Goal: Task Accomplishment & Management: Manage account settings

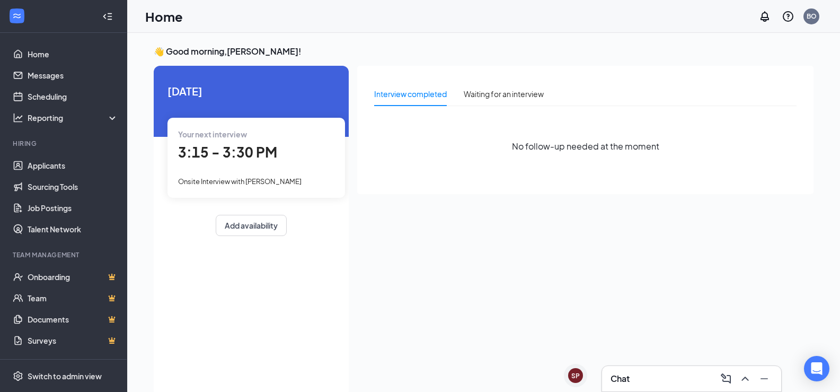
click at [247, 156] on span "3:15 - 3:30 PM" at bounding box center [227, 151] width 99 height 17
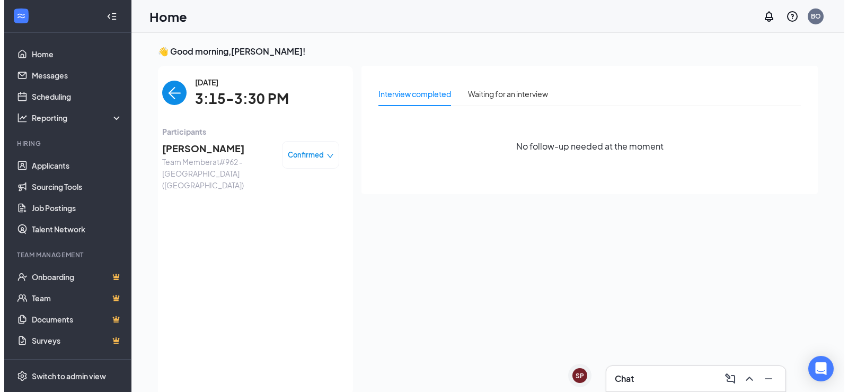
scroll to position [4, 0]
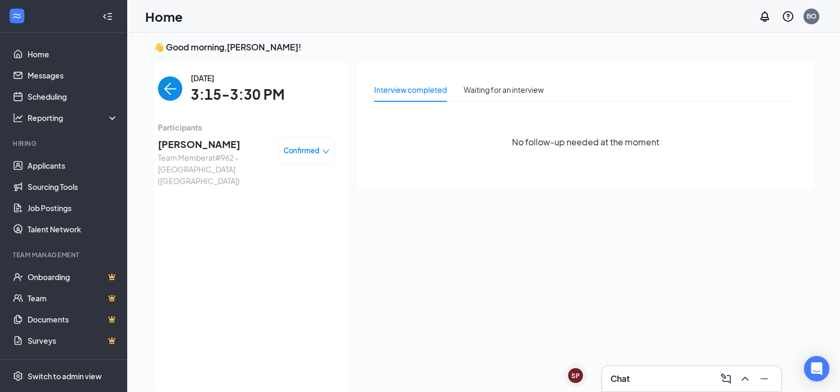
click at [190, 140] on span "[PERSON_NAME]" at bounding box center [213, 144] width 111 height 15
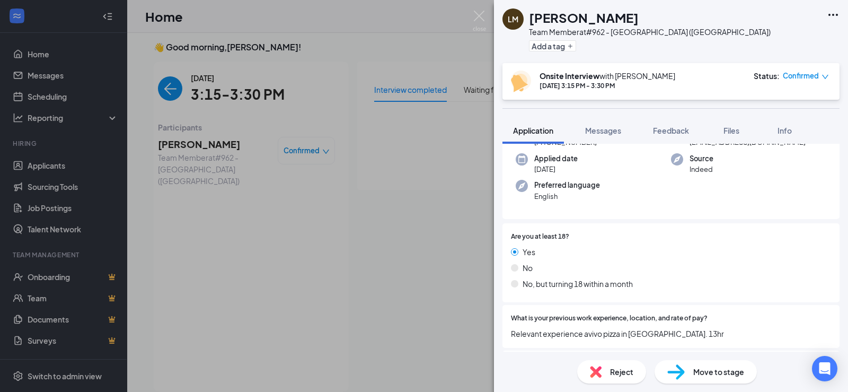
scroll to position [163, 0]
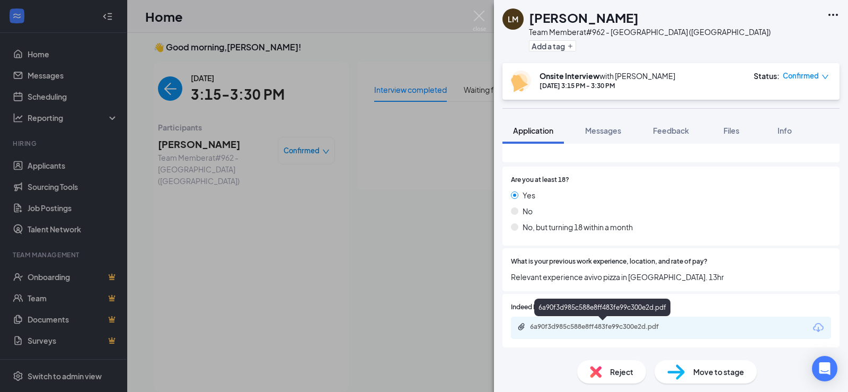
click at [601, 323] on div "6a90f3d985c588e8ff483fe99c300e2d.pdf" at bounding box center [604, 326] width 148 height 8
click at [778, 41] on div "LM Lester Moore Team Member at #962 - West Central (Wichita) Add a tag" at bounding box center [671, 31] width 354 height 63
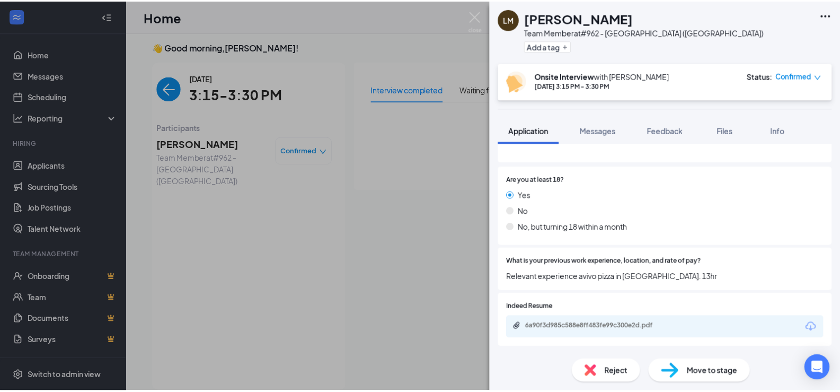
scroll to position [159, 0]
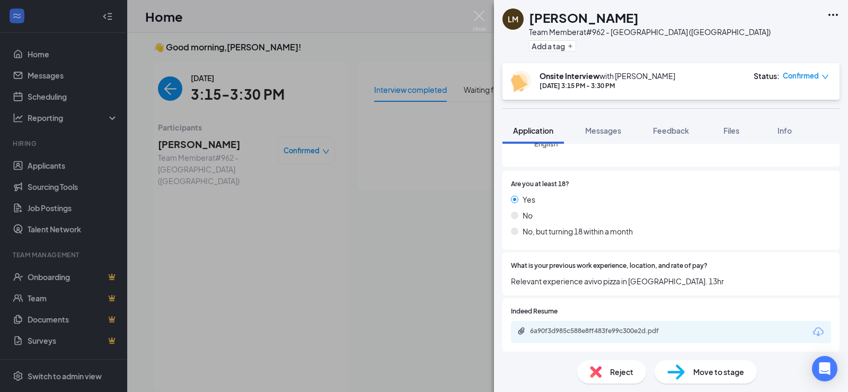
click at [444, 215] on div "LM Lester Moore Team Member at #962 - West Central (Wichita) Add a tag Onsite I…" at bounding box center [424, 196] width 848 height 392
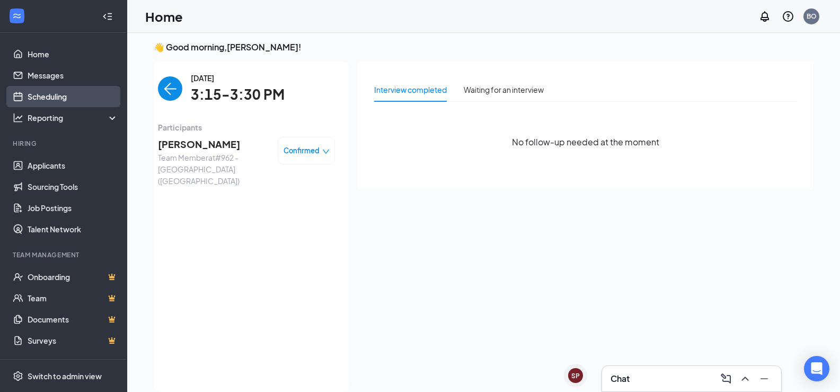
click at [55, 98] on link "Scheduling" at bounding box center [73, 96] width 91 height 21
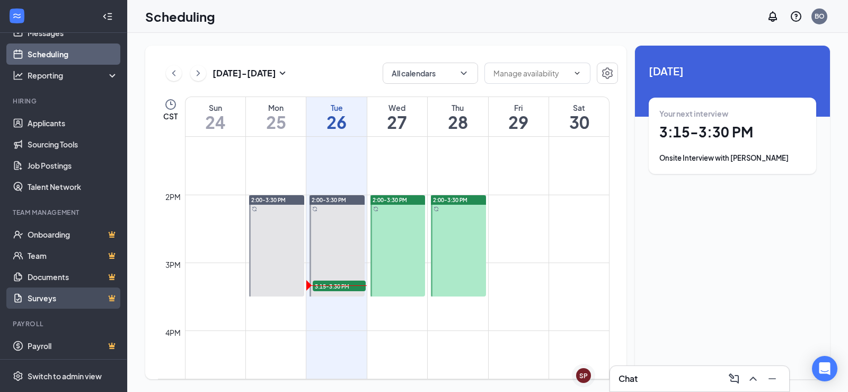
scroll to position [44, 0]
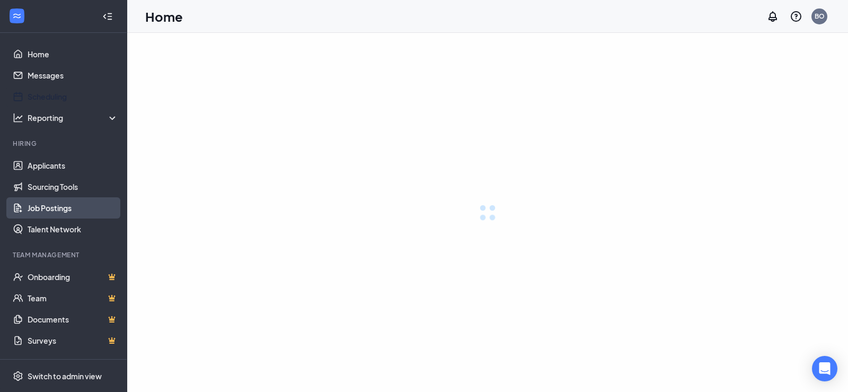
click at [48, 205] on link "Job Postings" at bounding box center [73, 207] width 91 height 21
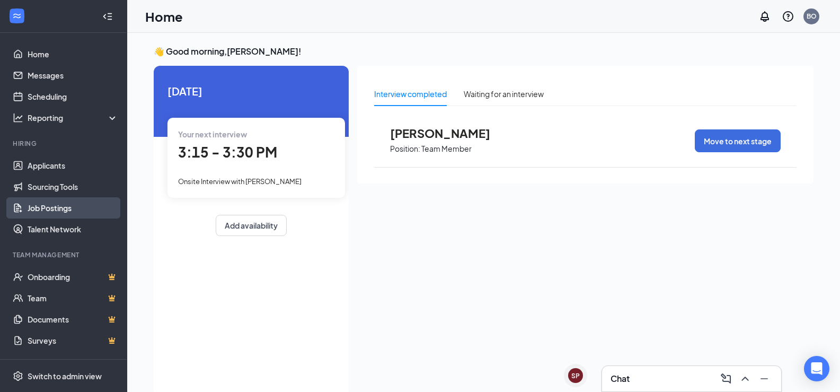
click at [51, 209] on link "Job Postings" at bounding box center [73, 207] width 91 height 21
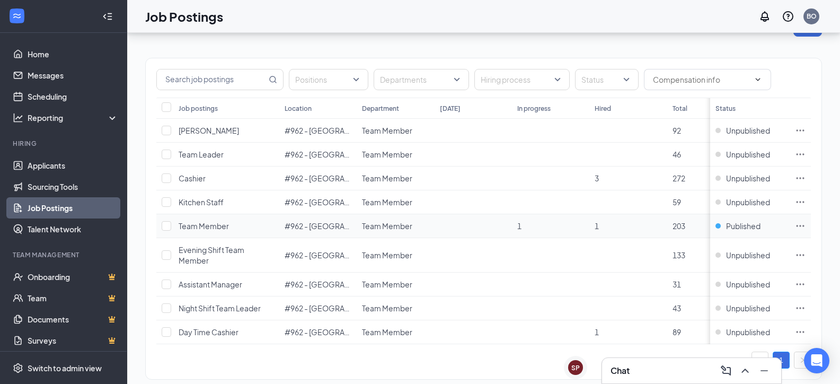
scroll to position [57, 0]
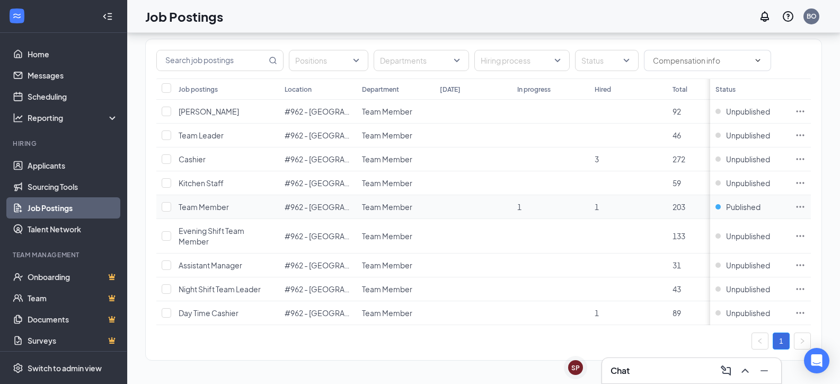
click at [805, 206] on icon "Ellipses" at bounding box center [801, 207] width 8 height 2
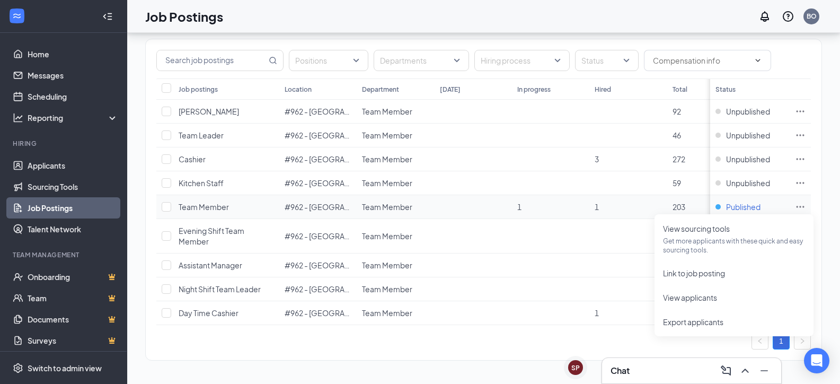
click at [742, 201] on span "Published" at bounding box center [743, 206] width 34 height 11
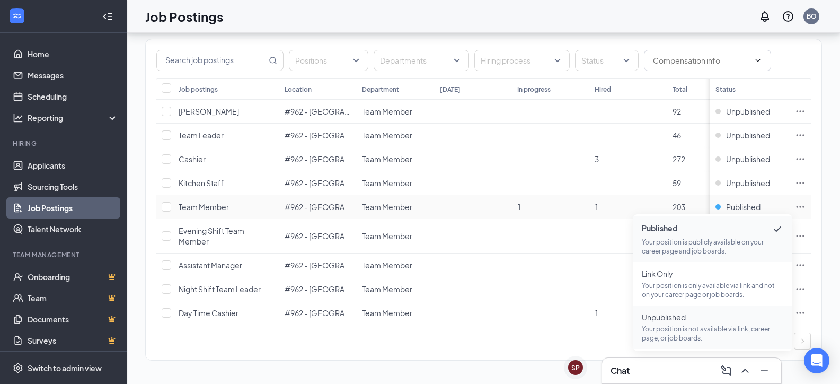
click at [675, 324] on p "Your position is not available via link, career page, or job boards." at bounding box center [713, 333] width 142 height 18
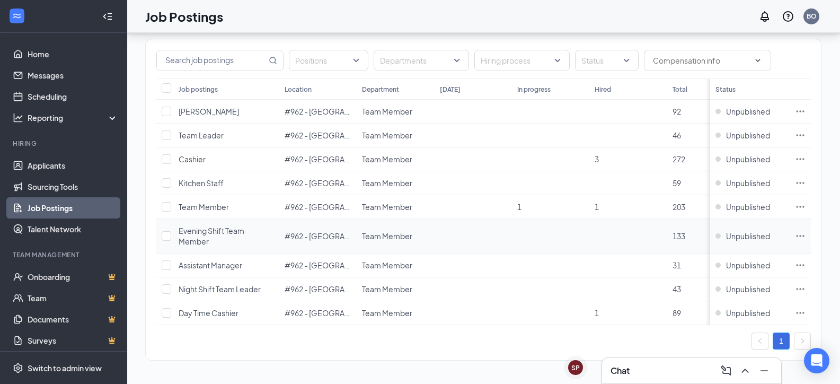
click at [197, 226] on span "Evening Shift Team Member" at bounding box center [212, 236] width 66 height 20
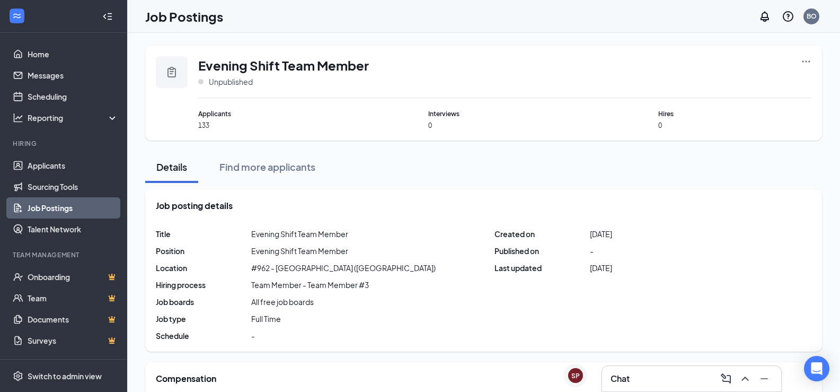
click at [41, 208] on link "Job Postings" at bounding box center [73, 207] width 91 height 21
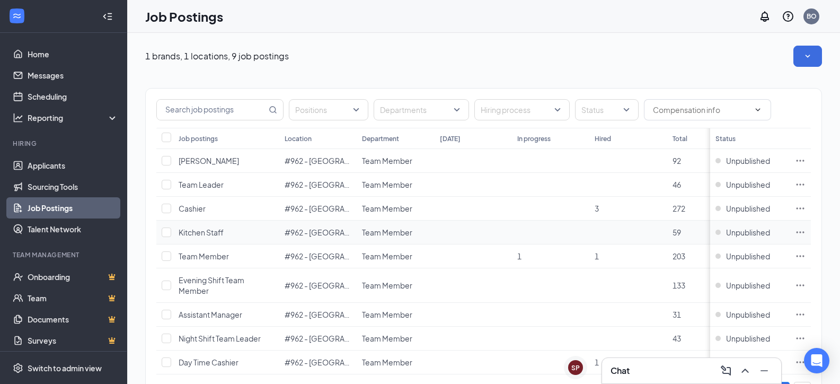
click at [204, 231] on span "Kitchen Staff" at bounding box center [201, 232] width 45 height 10
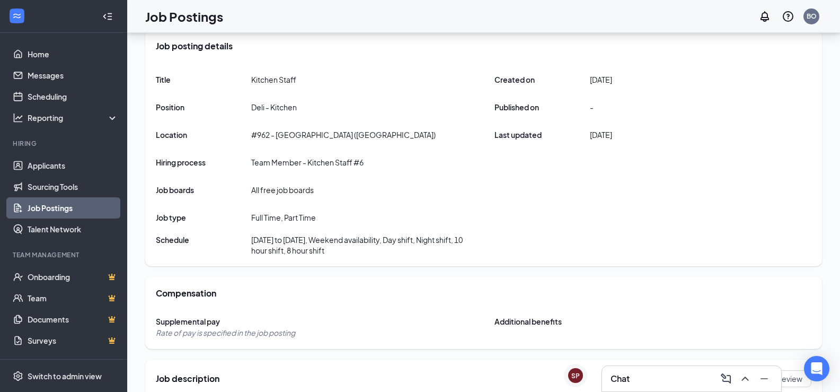
scroll to position [98, 0]
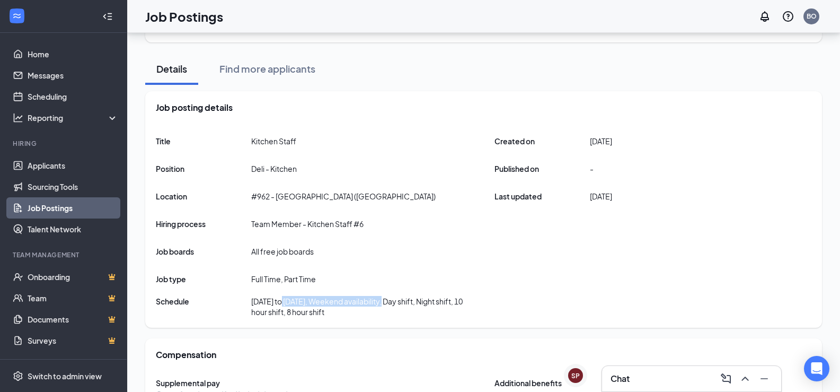
drag, startPoint x: 387, startPoint y: 304, endPoint x: 247, endPoint y: 296, distance: 140.2
click at [247, 296] on div "Schedule [DATE] to [DATE], Weekend availability, Day shift, Night shift, 10 hou…" at bounding box center [315, 306] width 318 height 21
click at [510, 296] on div "Title Kitchen Staff Position Deli - Kitchen Location #962 - [GEOGRAPHIC_DATA] (…" at bounding box center [484, 223] width 656 height 187
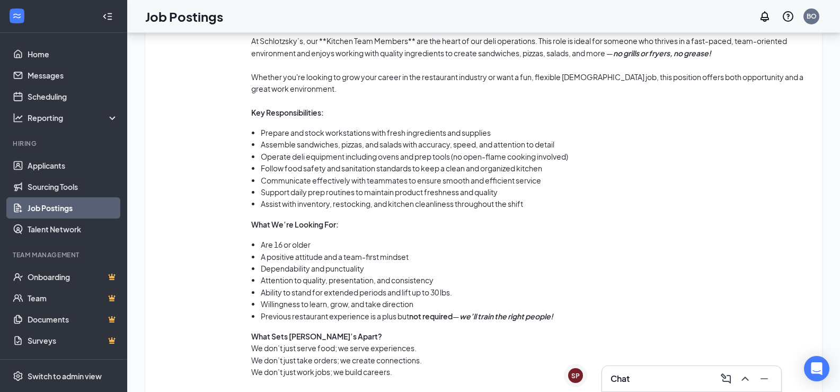
scroll to position [522, 0]
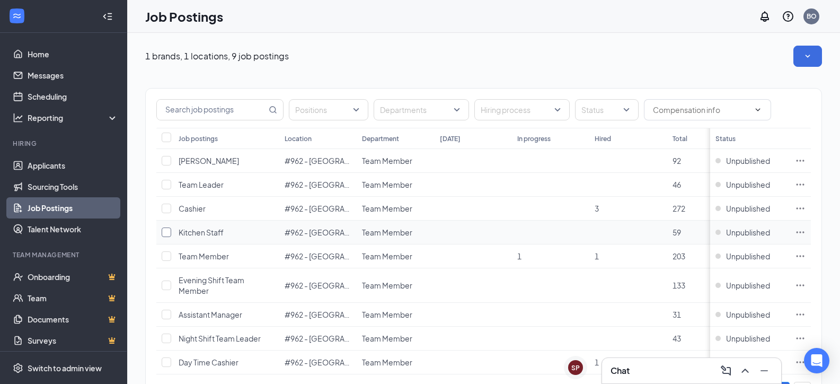
click at [168, 231] on input "checkbox" at bounding box center [167, 232] width 10 height 10
checkbox input "true"
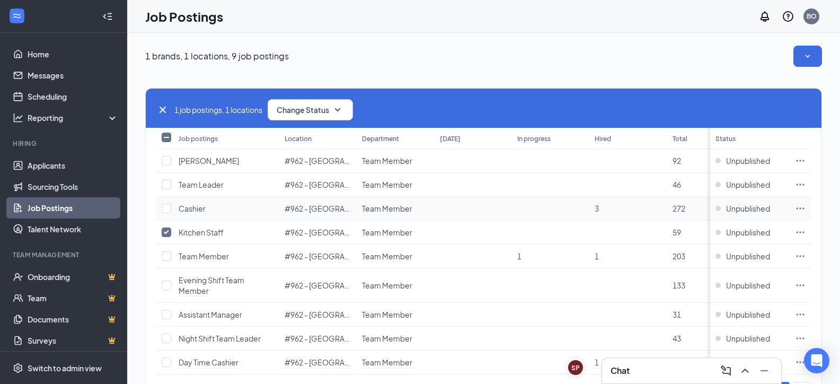
click at [195, 205] on span "Cashier" at bounding box center [192, 209] width 27 height 10
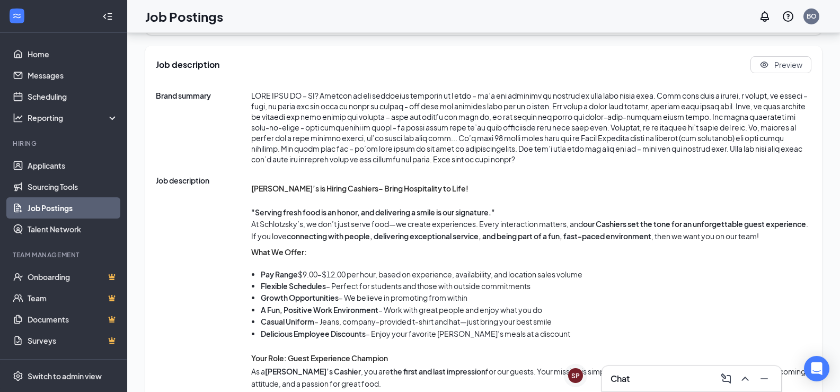
scroll to position [424, 0]
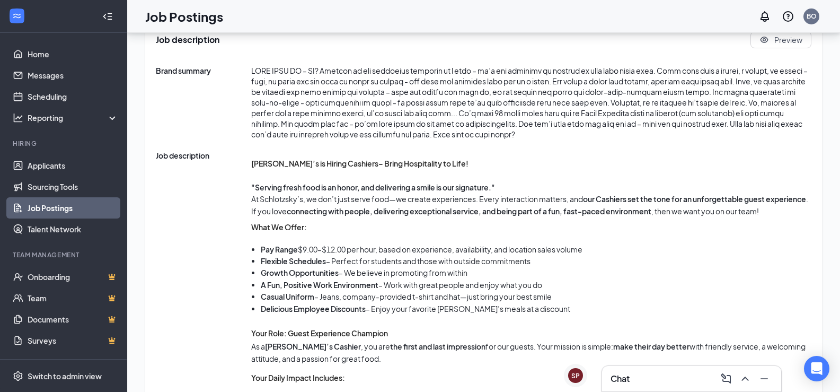
click at [53, 205] on link "Job Postings" at bounding box center [73, 207] width 91 height 21
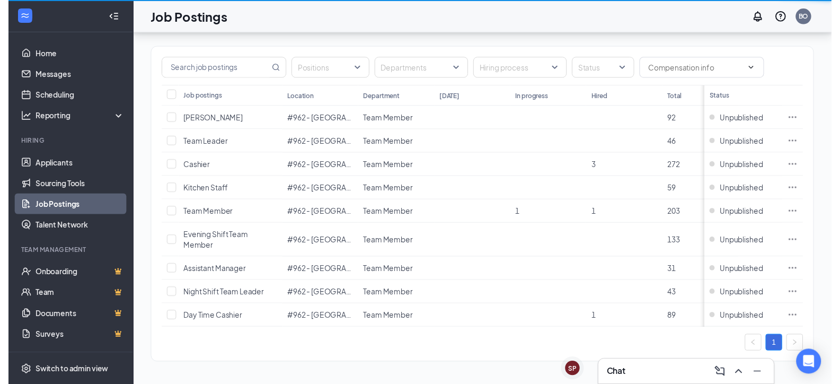
scroll to position [57, 0]
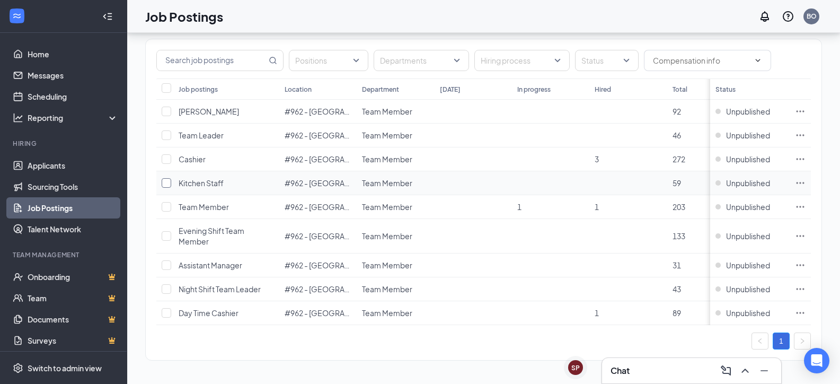
click at [168, 178] on input "checkbox" at bounding box center [167, 183] width 10 height 10
checkbox input "true"
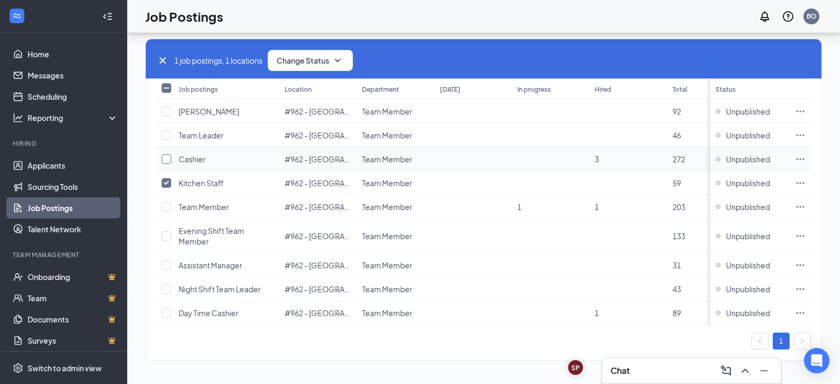
click at [165, 154] on input "checkbox" at bounding box center [167, 159] width 10 height 10
checkbox input "true"
click at [745, 154] on span "Unpublished" at bounding box center [748, 159] width 44 height 11
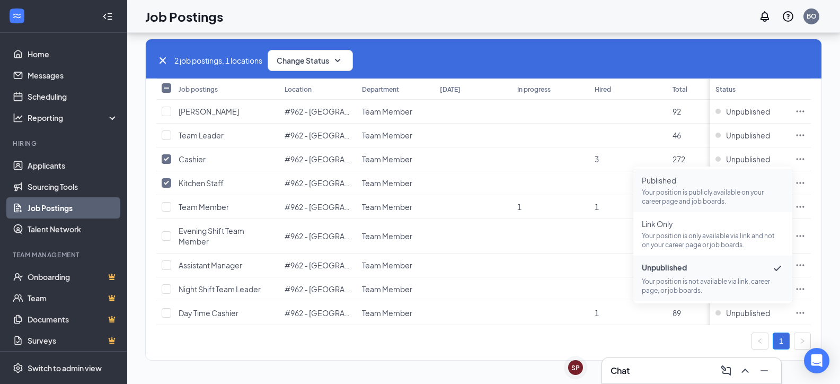
click at [676, 188] on p "Your position is publicly available on your career page and job boards." at bounding box center [713, 197] width 142 height 18
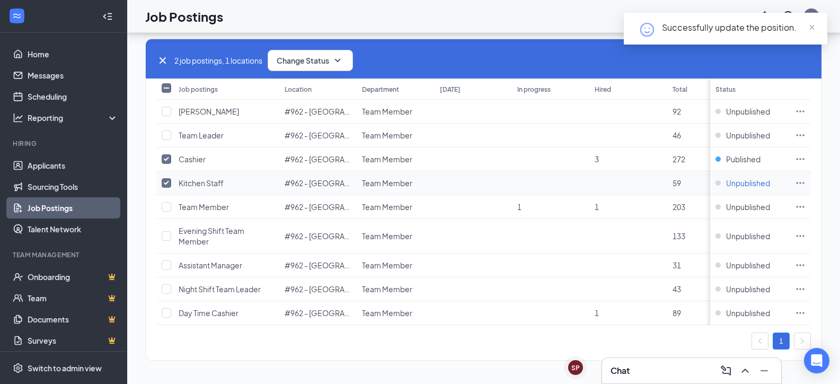
click at [759, 178] on span "Unpublished" at bounding box center [748, 183] width 44 height 11
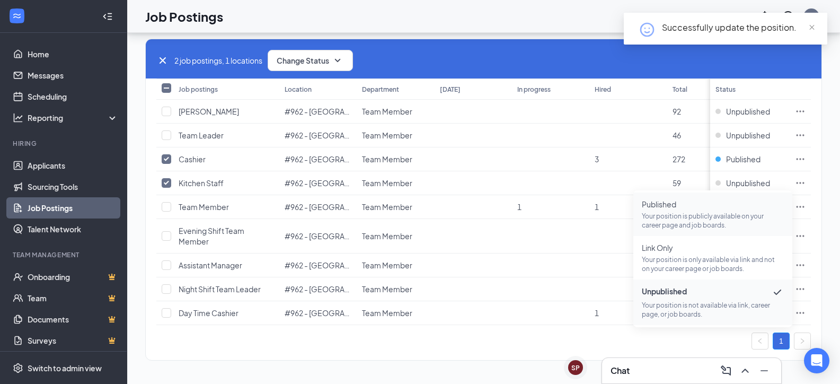
click at [680, 212] on p "Your position is publicly available on your career page and job boards." at bounding box center [713, 221] width 142 height 18
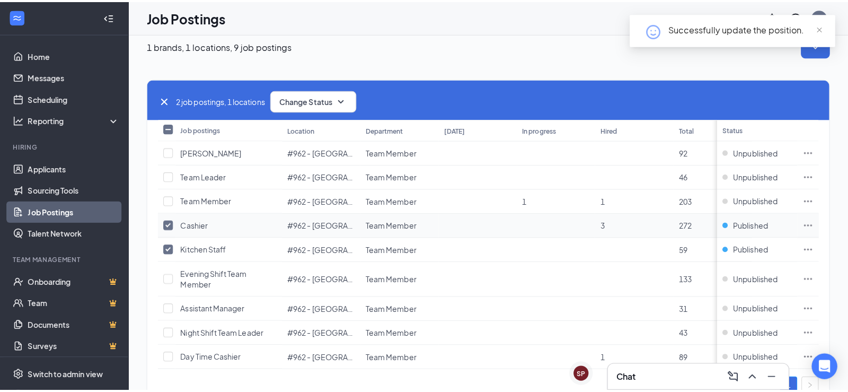
scroll to position [0, 0]
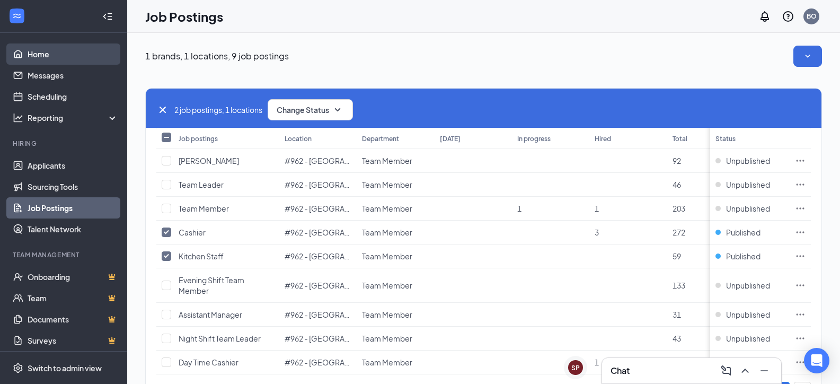
click at [41, 49] on link "Home" at bounding box center [73, 53] width 91 height 21
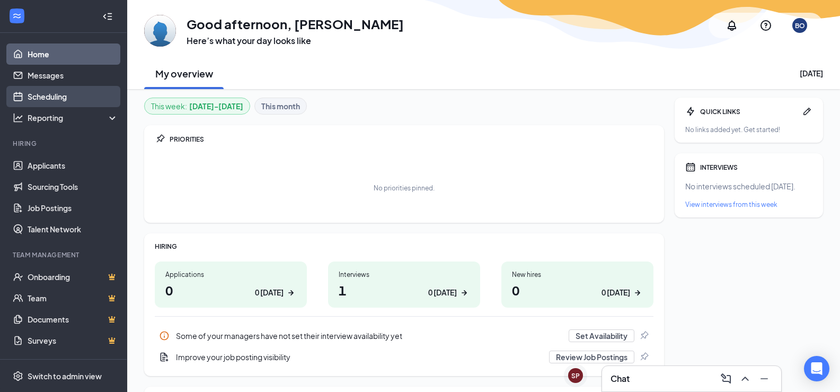
click at [69, 96] on link "Scheduling" at bounding box center [73, 96] width 91 height 21
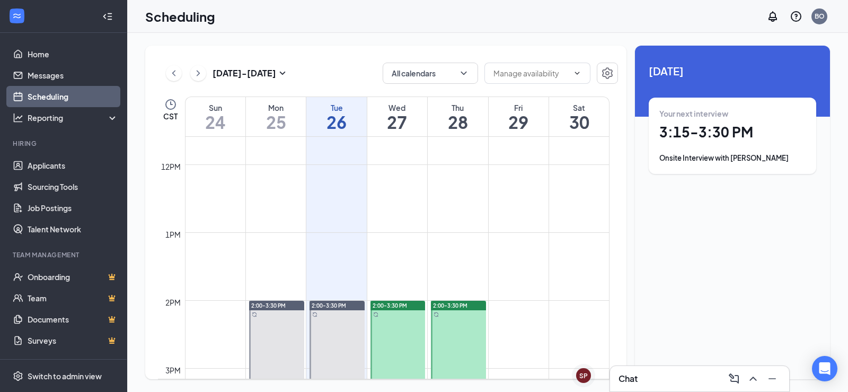
scroll to position [786, 0]
